Goal: Browse casually

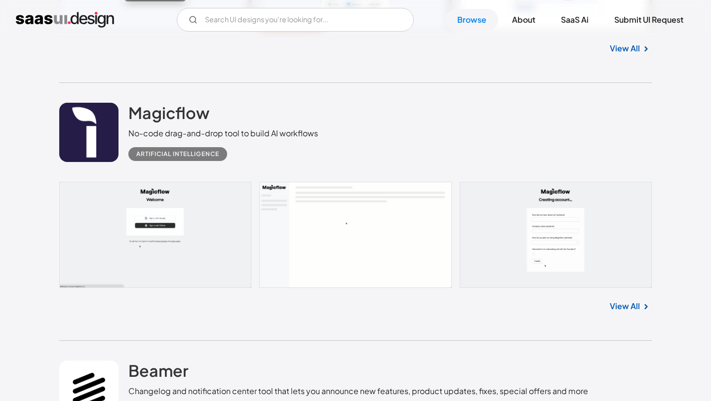
scroll to position [1016, 0]
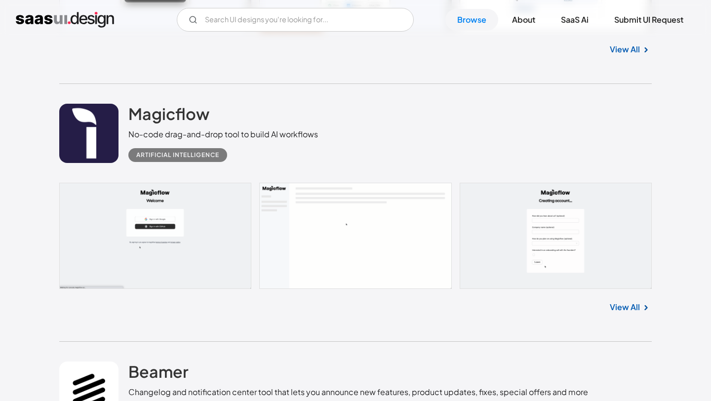
click at [117, 147] on link at bounding box center [88, 133] width 59 height 59
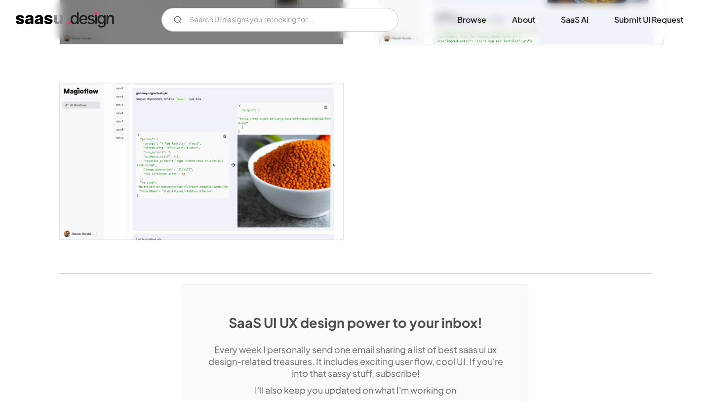
scroll to position [1712, 0]
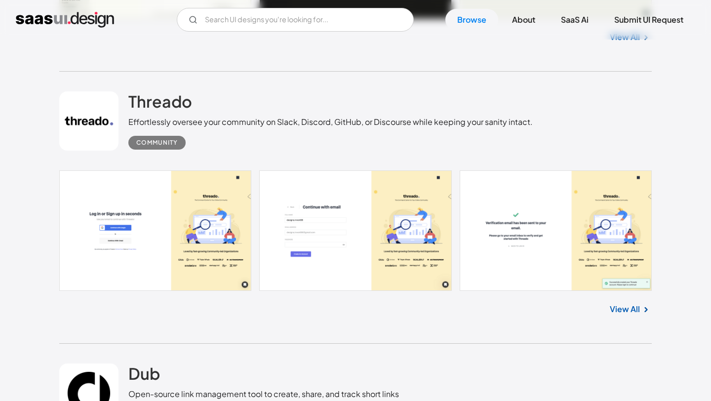
scroll to position [2040, 0]
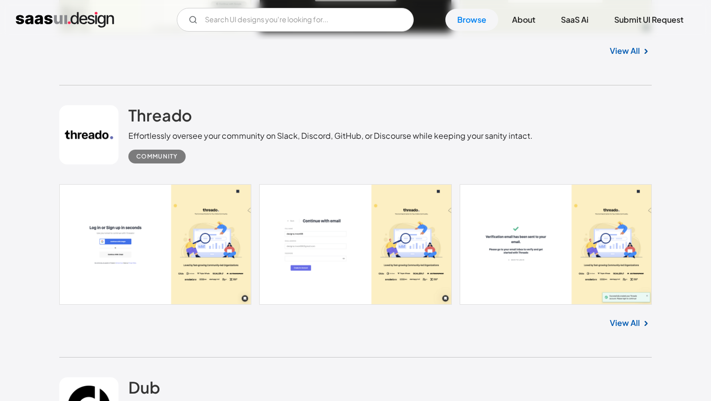
click at [627, 328] on link "View All" at bounding box center [625, 323] width 30 height 12
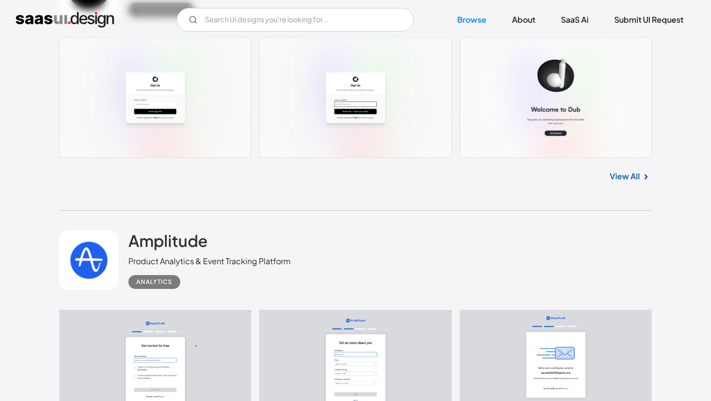
scroll to position [2372, 0]
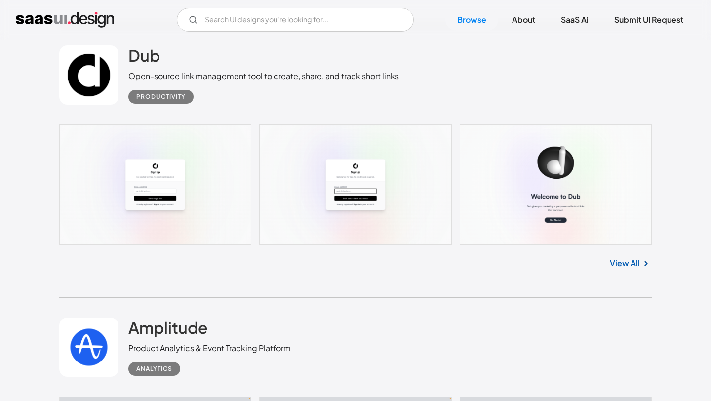
click at [88, 81] on link at bounding box center [88, 74] width 59 height 59
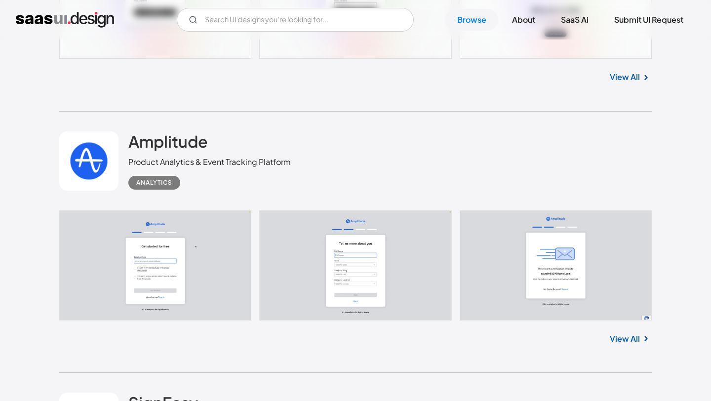
scroll to position [2616, 0]
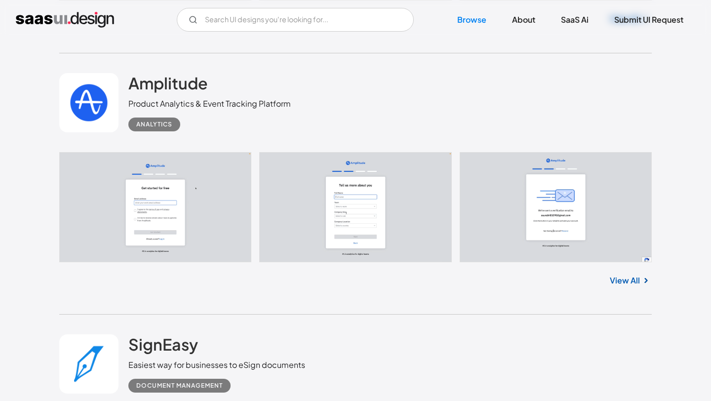
click at [61, 111] on link at bounding box center [88, 102] width 59 height 59
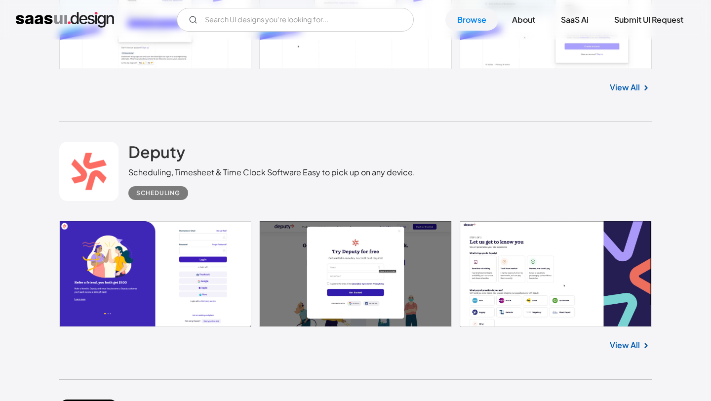
scroll to position [4110, 0]
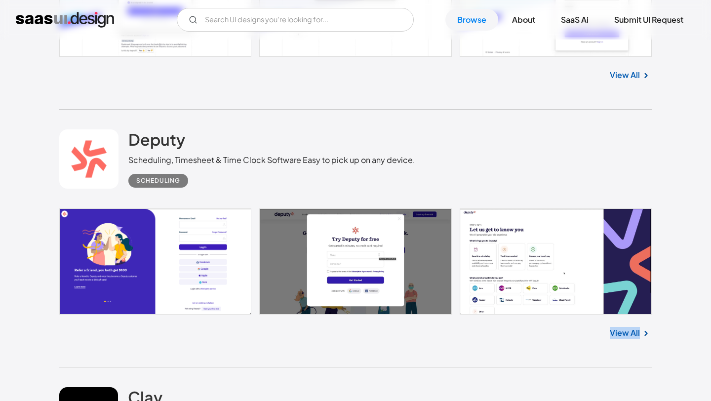
click at [637, 81] on link "View All" at bounding box center [625, 75] width 30 height 12
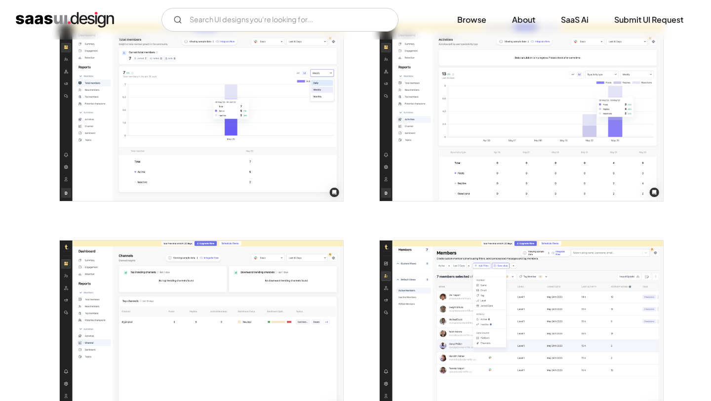
scroll to position [1323, 0]
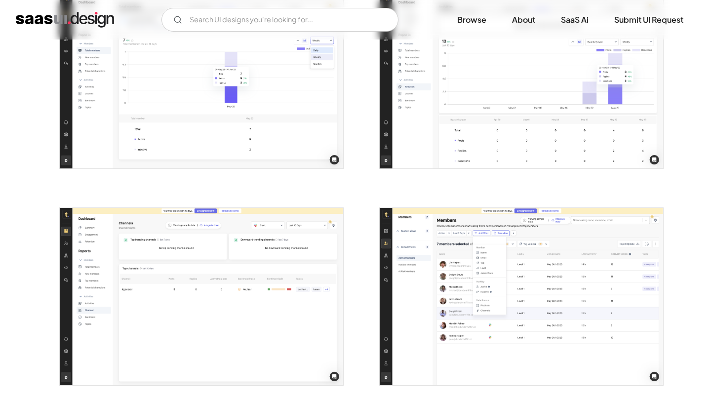
click at [627, 325] on img "open lightbox" at bounding box center [521, 296] width 283 height 177
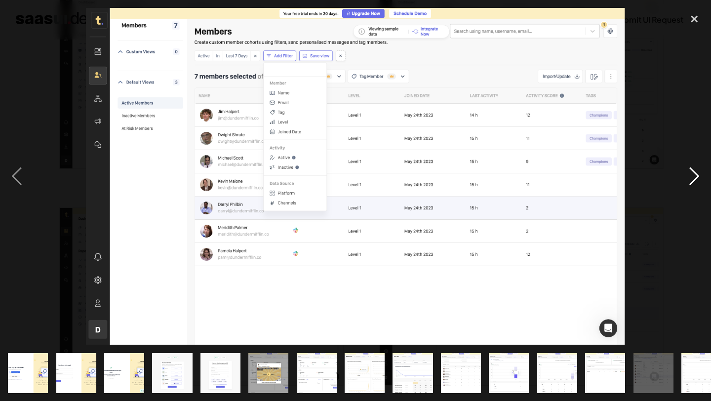
click at [694, 282] on div "next image" at bounding box center [694, 176] width 34 height 337
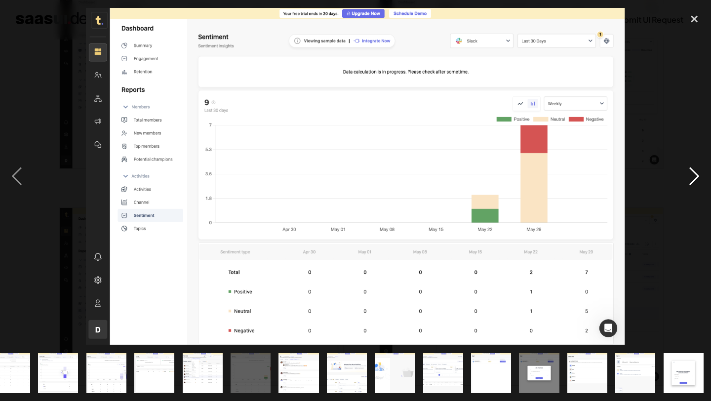
scroll to position [0, 451]
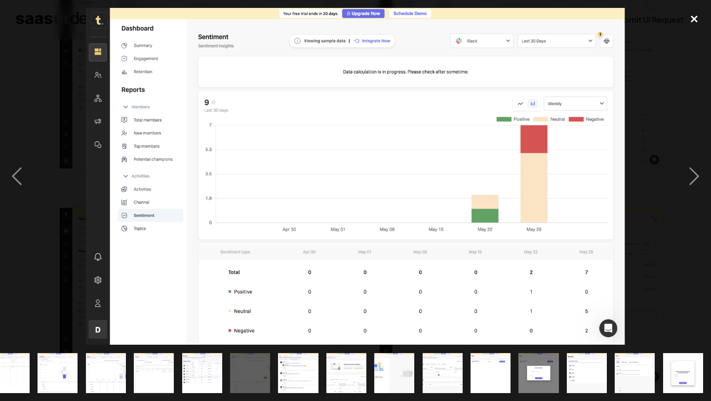
click at [694, 23] on div "close lightbox" at bounding box center [694, 19] width 34 height 22
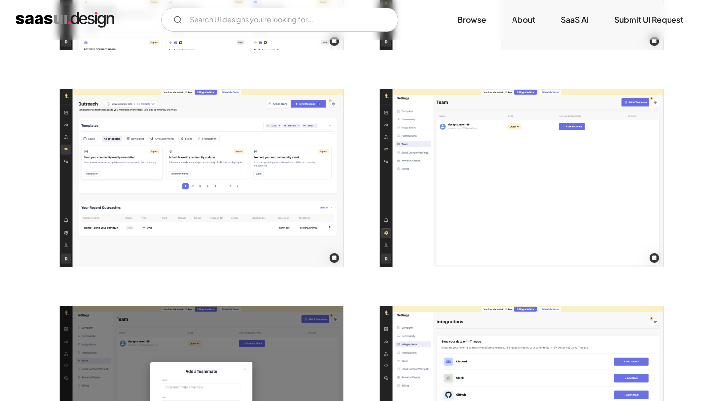
scroll to position [2119, 0]
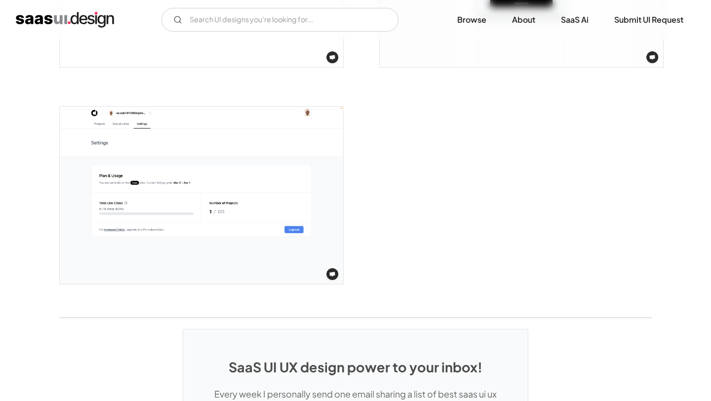
scroll to position [2314, 0]
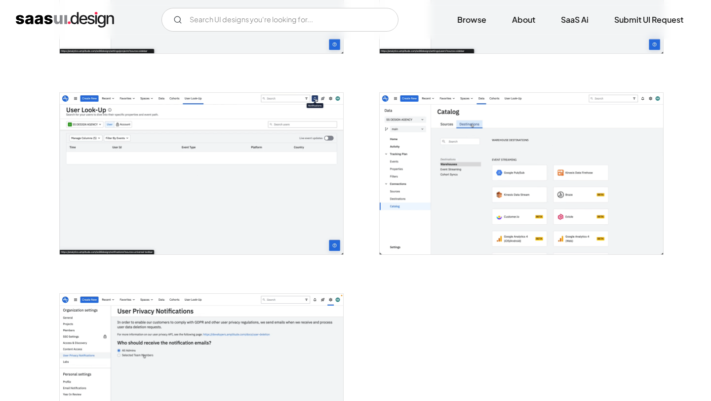
scroll to position [2173, 0]
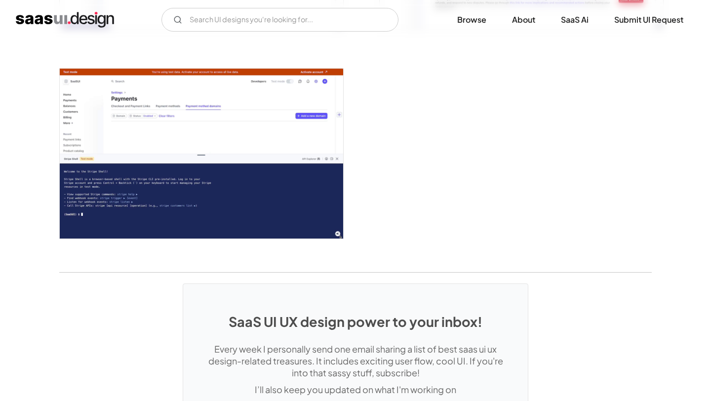
scroll to position [2871, 0]
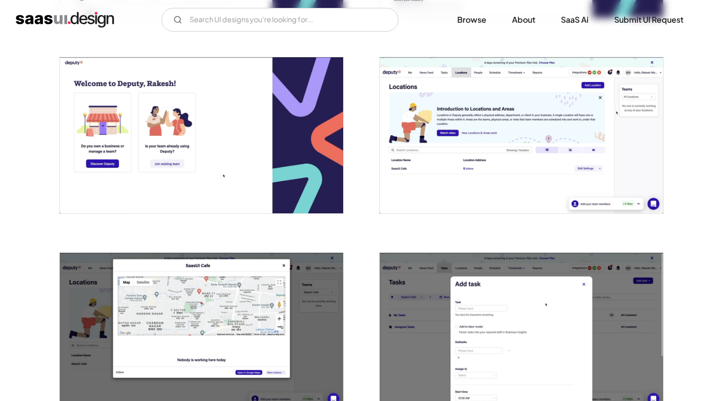
scroll to position [545, 0]
